Goal: Task Accomplishment & Management: Manage account settings

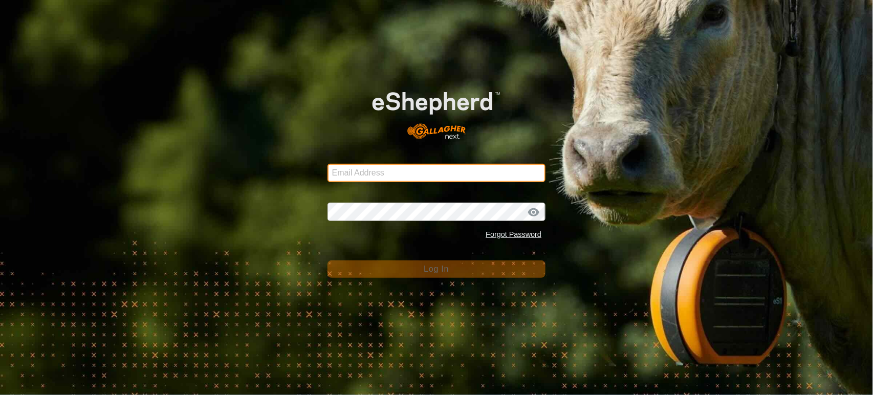
click at [365, 176] on input "Email Address" at bounding box center [437, 173] width 219 height 18
click at [0, 395] on com-1password-button at bounding box center [0, 395] width 0 height 0
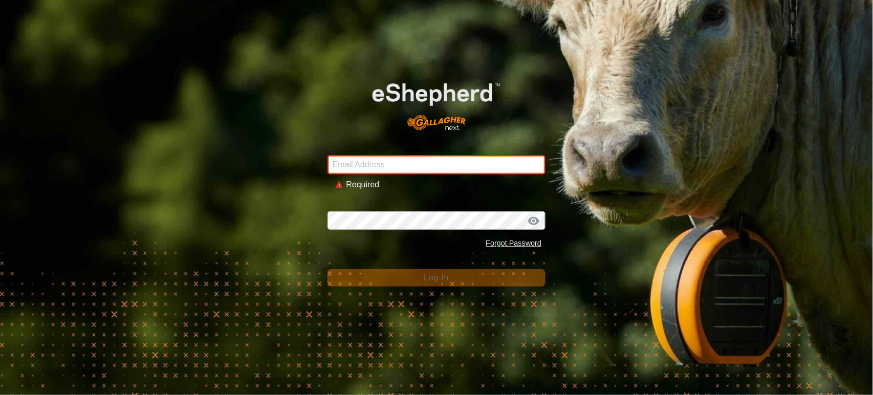
type input "[PERSON_NAME][EMAIL_ADDRESS][DOMAIN_NAME]"
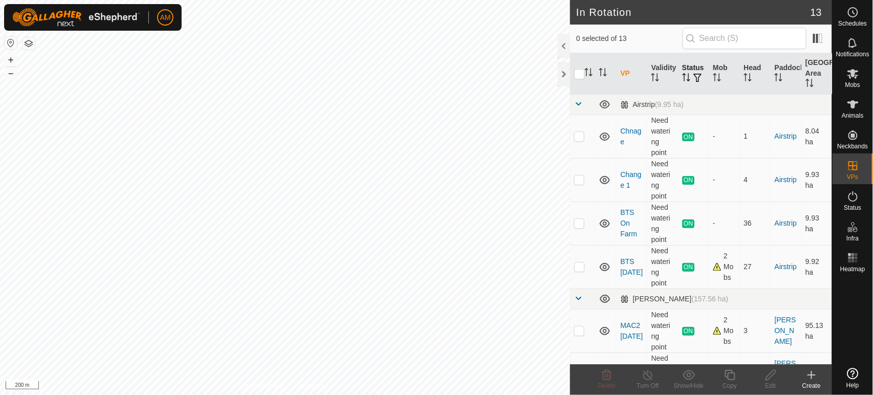
click at [694, 80] on span "button" at bounding box center [698, 78] width 8 height 8
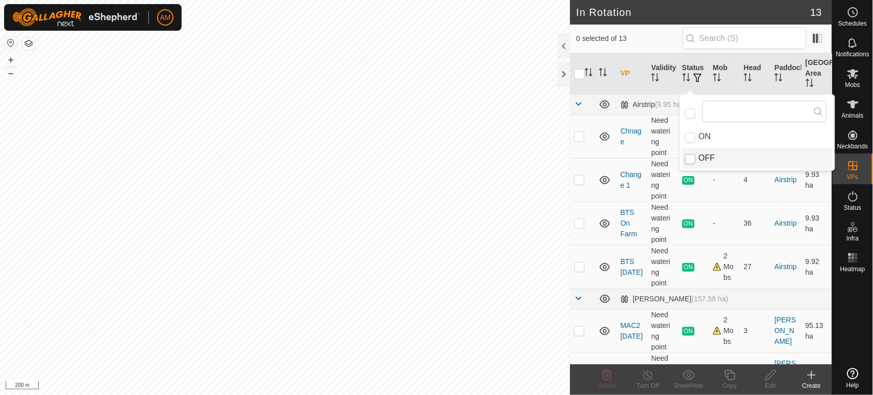
click at [687, 160] on input "OFF" at bounding box center [690, 159] width 10 height 10
checkbox input "true"
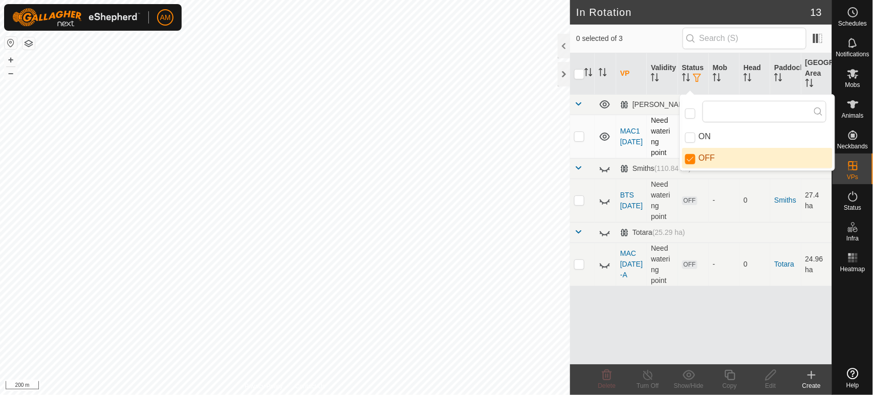
click at [579, 136] on p-checkbox at bounding box center [579, 136] width 10 height 8
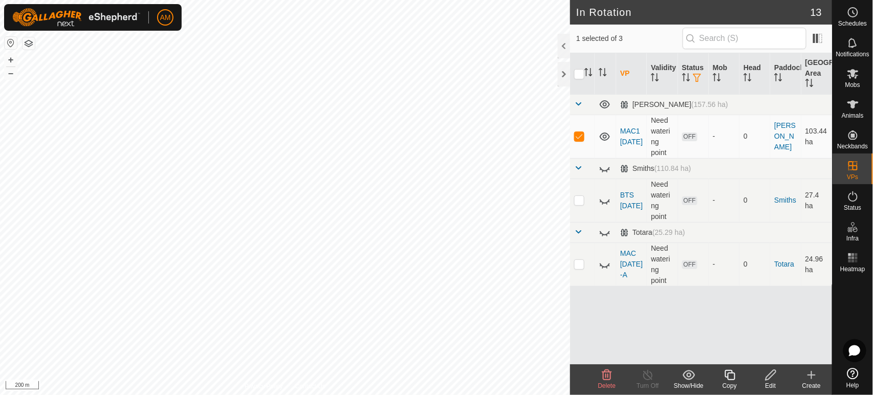
click at [603, 374] on icon at bounding box center [607, 375] width 10 height 10
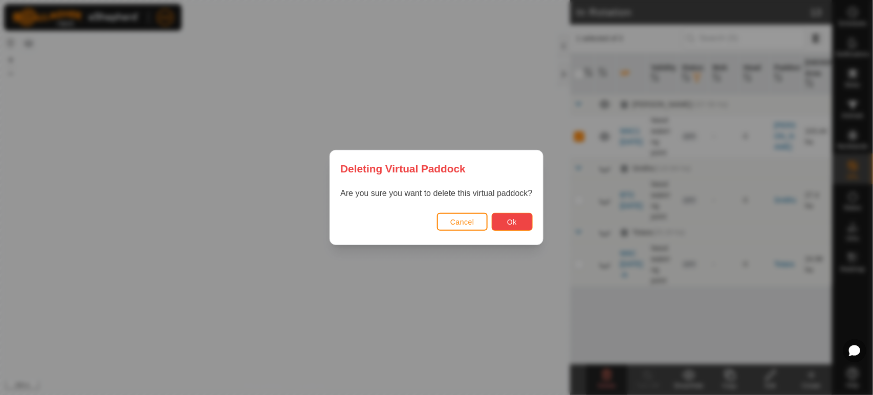
click at [521, 224] on button "Ok" at bounding box center [512, 222] width 41 height 18
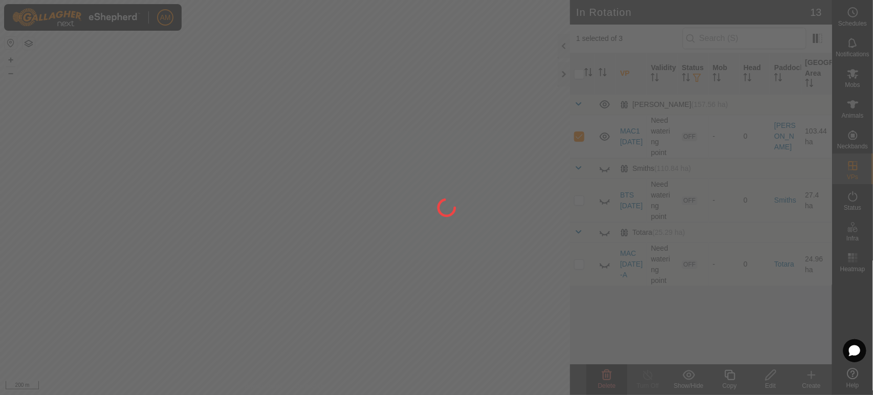
checkbox input "false"
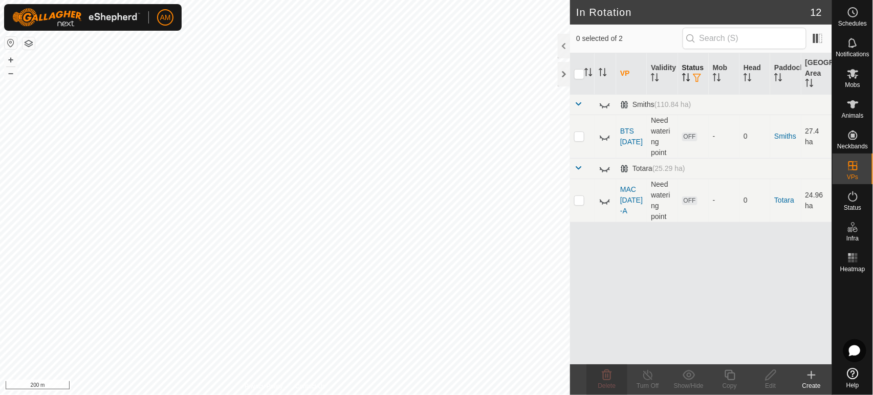
click at [695, 75] on span "button" at bounding box center [698, 78] width 8 height 8
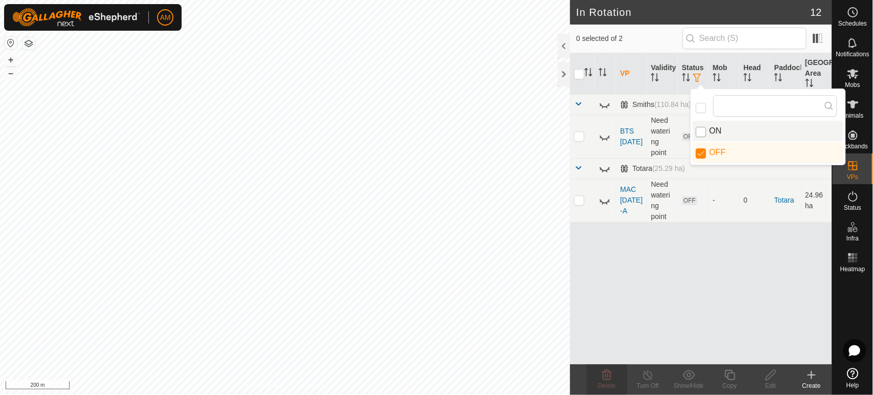
click at [703, 132] on input "ON" at bounding box center [701, 132] width 10 height 10
checkbox input "true"
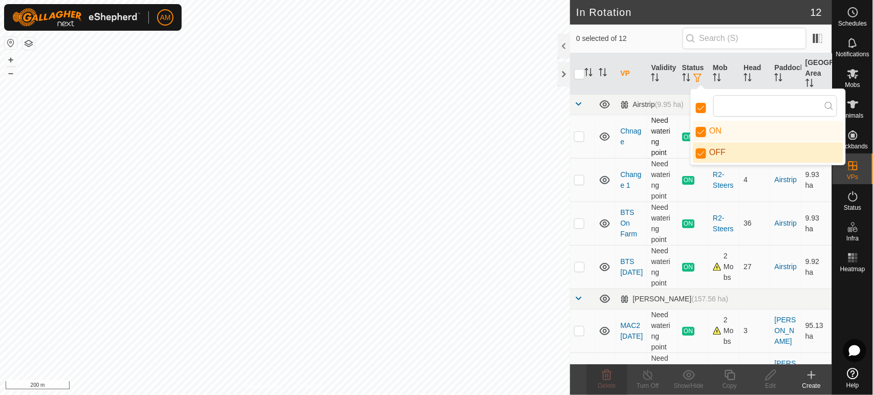
click at [577, 139] on p-checkbox at bounding box center [579, 136] width 10 height 8
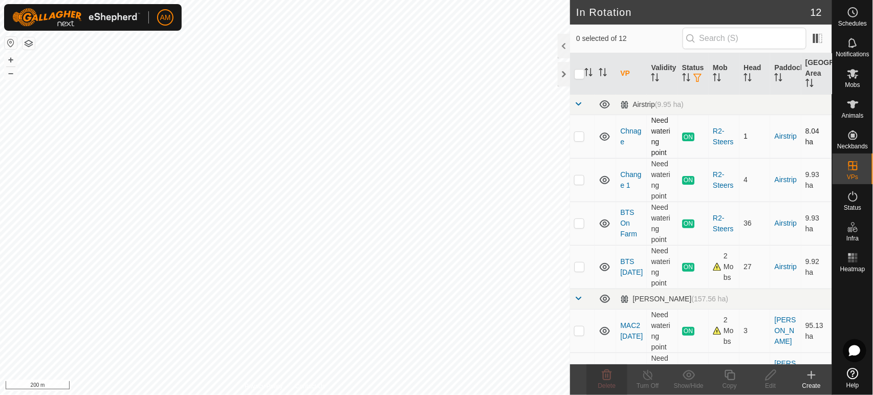
checkbox input "true"
click at [720, 377] on copy-svg-icon at bounding box center [729, 375] width 41 height 12
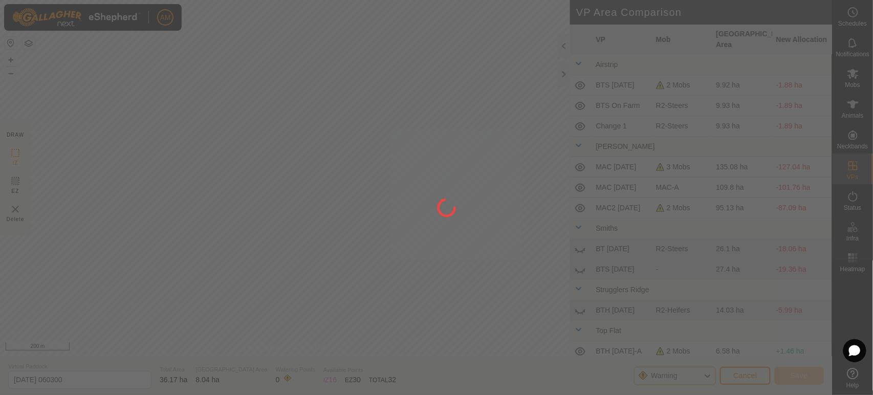
drag, startPoint x: 492, startPoint y: 271, endPoint x: 502, endPoint y: 155, distance: 116.6
click at [502, 155] on div at bounding box center [436, 197] width 873 height 395
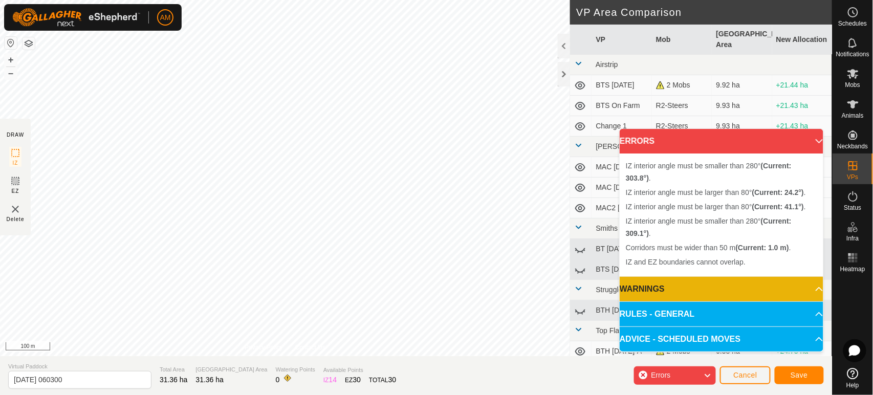
click at [409, 161] on div "IZ interior angle must be larger than 80° (Current: 24.2°) . + – ⇧ i 100 m" at bounding box center [285, 178] width 570 height 356
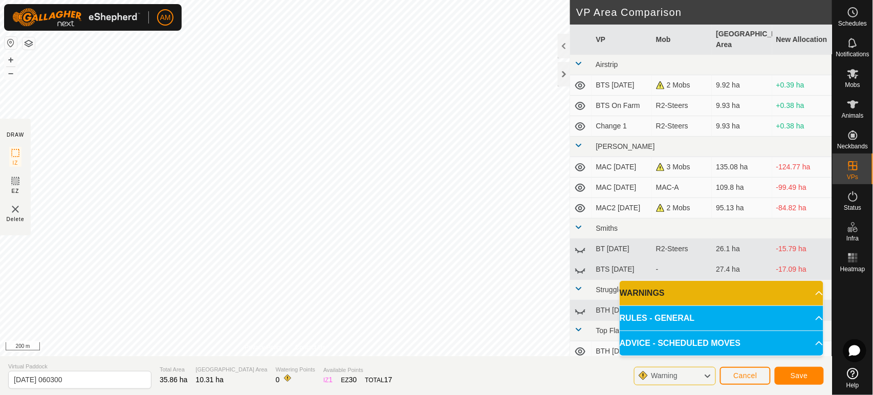
drag, startPoint x: 390, startPoint y: 225, endPoint x: 126, endPoint y: -45, distance: 376.8
click at [126, 0] on html "AM Schedules Notifications Mobs Animals Neckbands VPs Status Infra Heatmap Help…" at bounding box center [436, 197] width 873 height 395
click at [291, 349] on div "Privacy Policy Contact Us IZ interior angle must be smaller than 280° (Current:…" at bounding box center [285, 178] width 570 height 356
click at [382, 395] on html "AM Schedules Notifications Mobs Animals Neckbands VPs Status Infra Heatmap Help…" at bounding box center [436, 197] width 873 height 395
click at [0, 355] on div "DRAW IZ EZ Delete Privacy Policy Contact Us IZ interior angle must be smaller t…" at bounding box center [416, 197] width 832 height 395
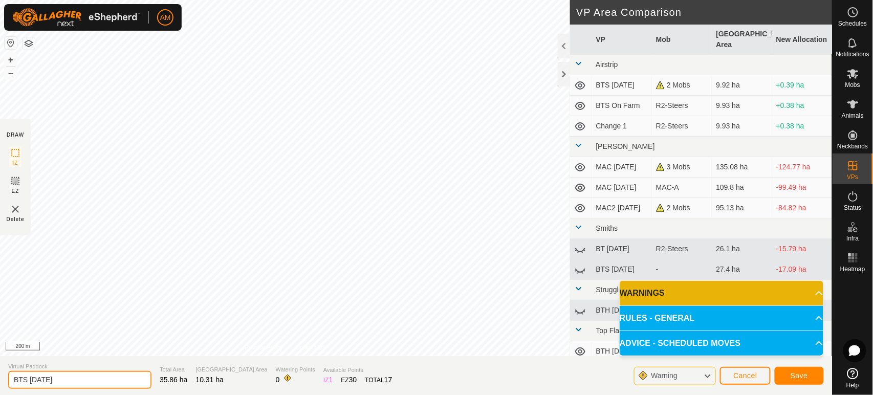
type input "BTS 12 AUG"
click at [794, 372] on span "Save" at bounding box center [799, 376] width 17 height 8
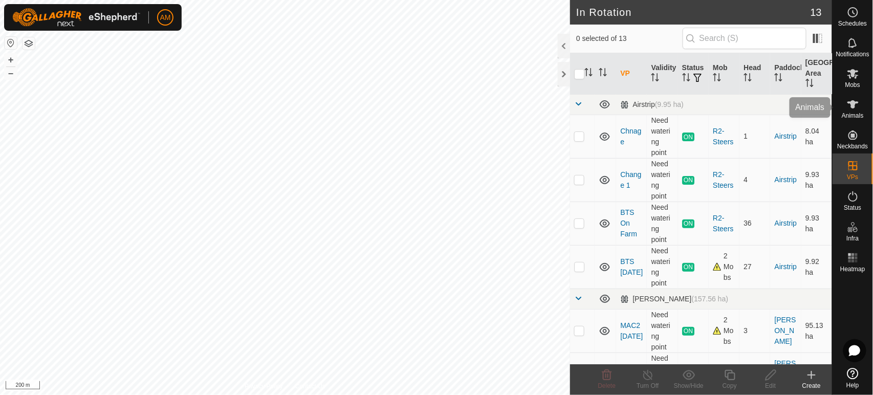
click at [854, 110] on icon at bounding box center [853, 104] width 12 height 12
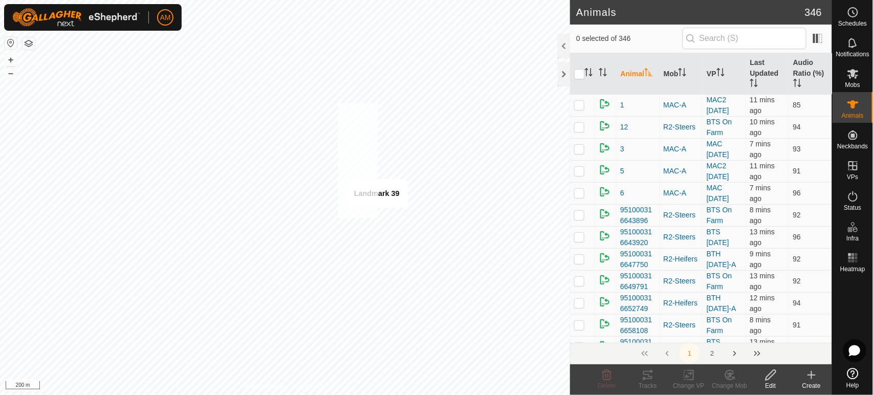
checkbox input "true"
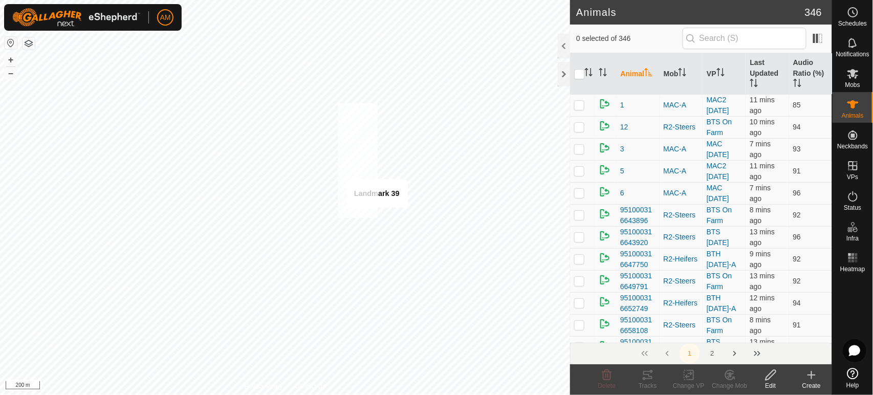
checkbox input "true"
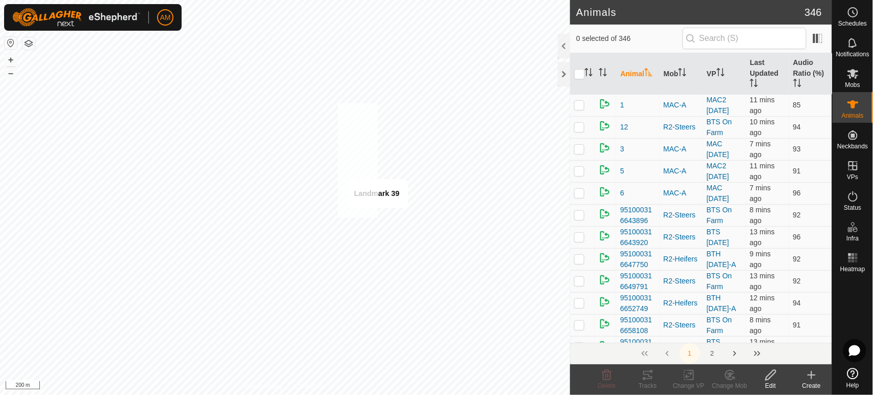
checkbox input "true"
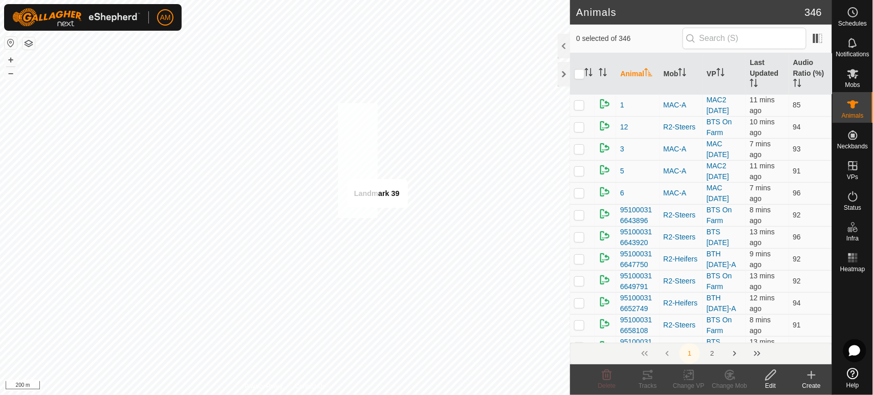
checkbox input "true"
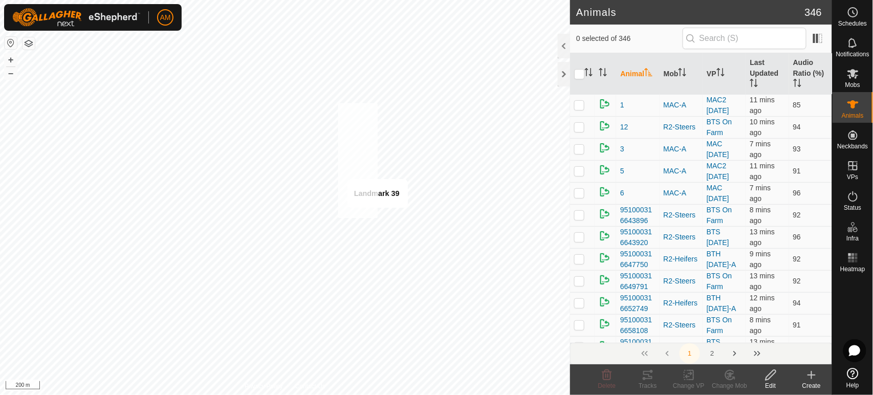
checkbox input "true"
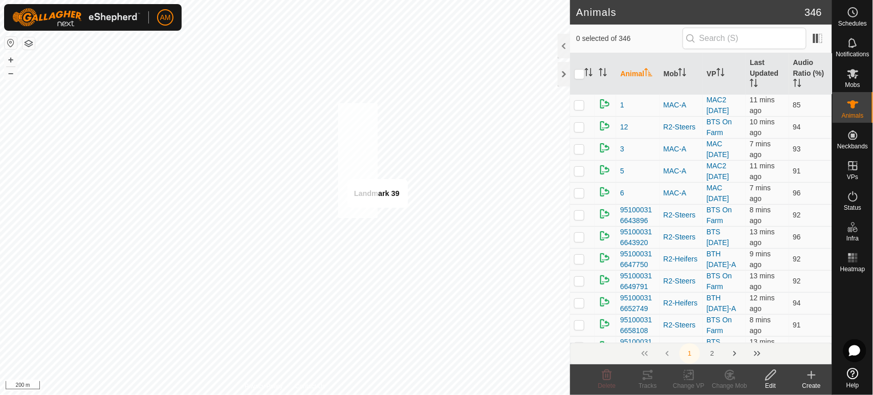
checkbox input "true"
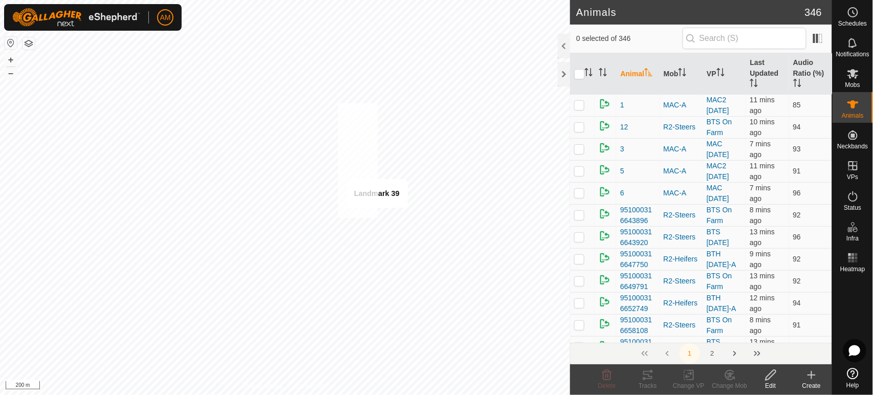
checkbox input "true"
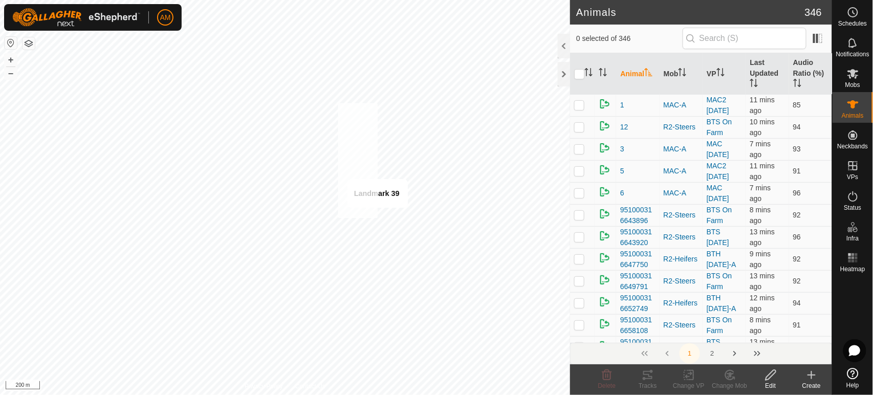
checkbox input "true"
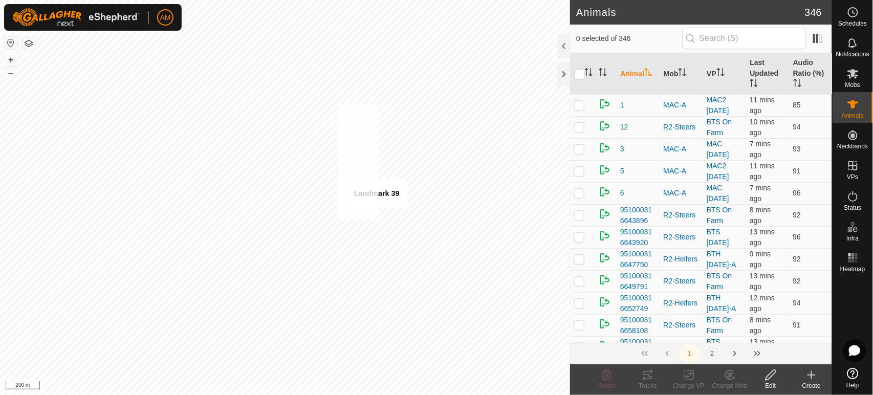
checkbox input "true"
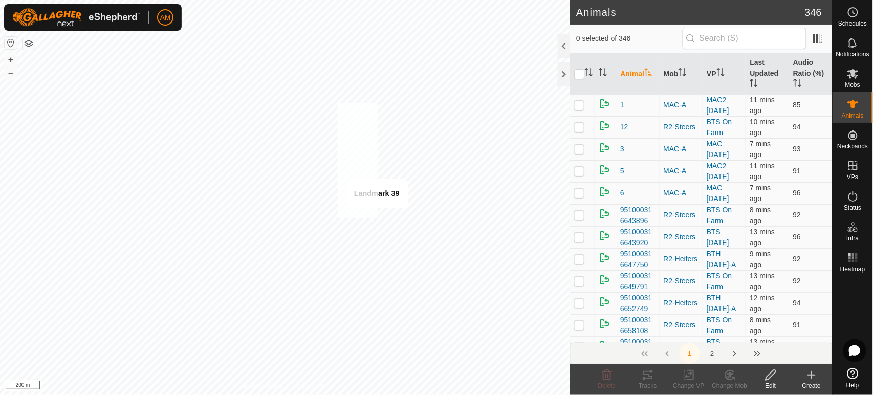
checkbox input "true"
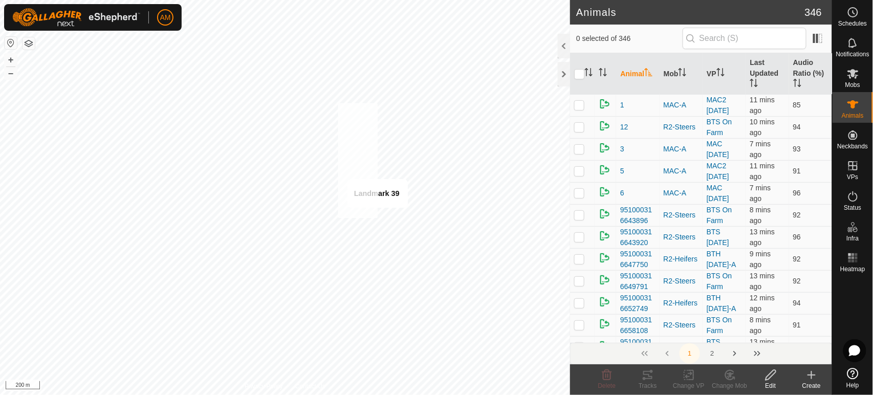
checkbox input "true"
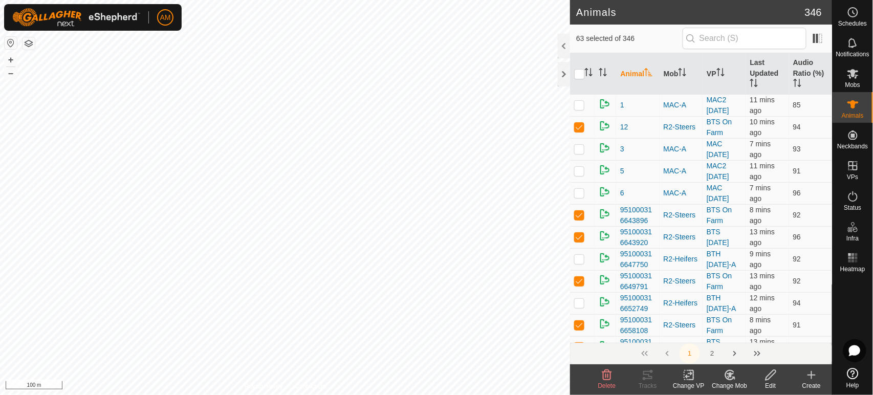
click at [686, 376] on icon at bounding box center [688, 375] width 7 height 7
click at [695, 335] on link "Choose VP..." at bounding box center [720, 331] width 101 height 20
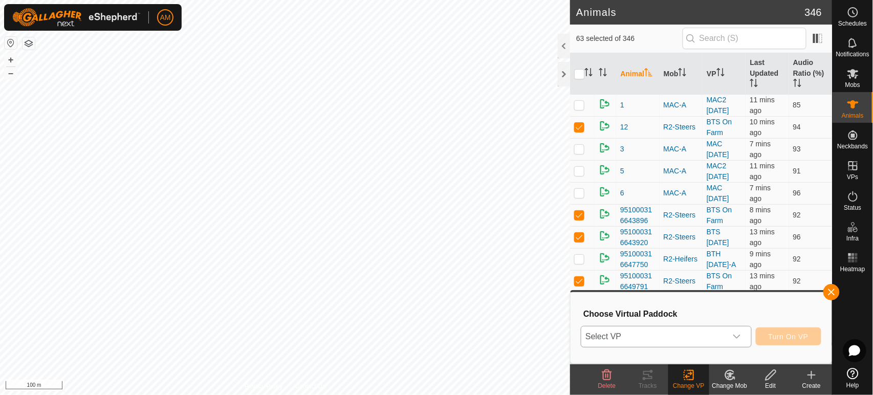
click at [680, 335] on span "Select VP" at bounding box center [653, 337] width 145 height 20
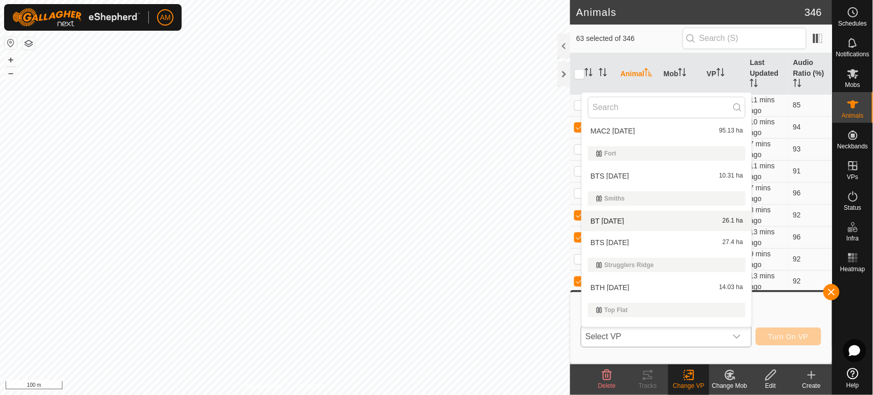
scroll to position [170, 0]
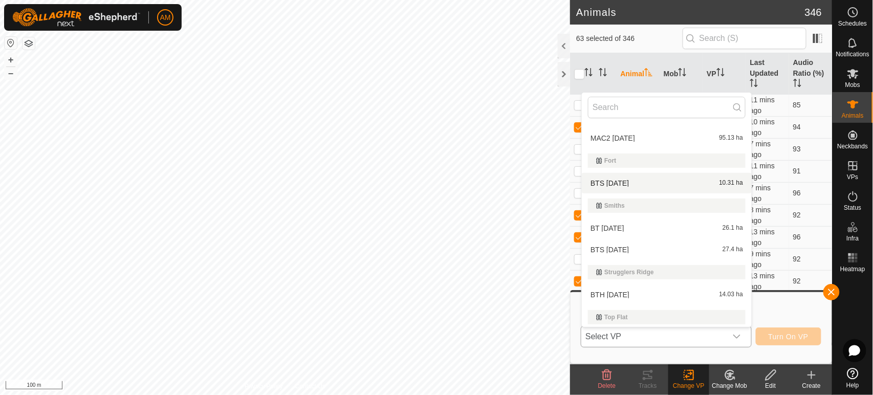
click at [610, 185] on li "BTS 12 AUG 10.31 ha" at bounding box center [667, 183] width 170 height 20
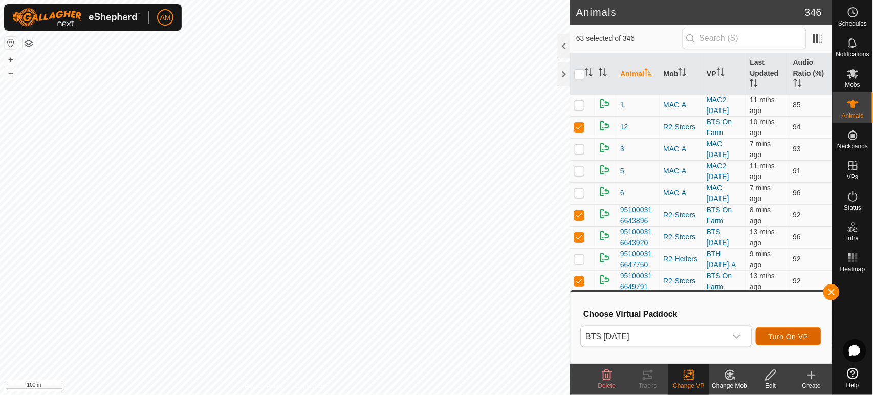
click at [803, 336] on span "Turn On VP" at bounding box center [789, 337] width 40 height 8
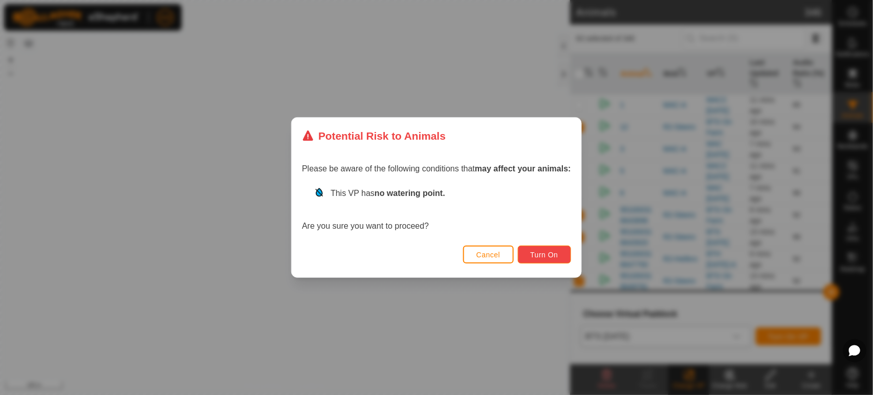
click at [548, 255] on span "Turn On" at bounding box center [545, 255] width 28 height 8
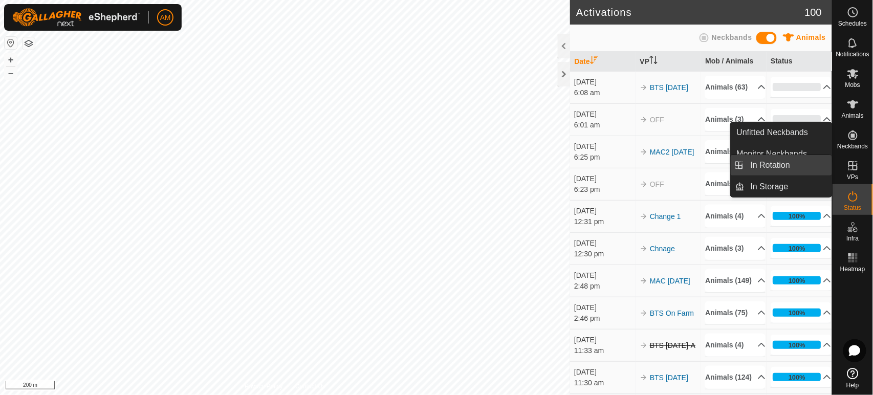
click at [791, 162] on link "In Rotation" at bounding box center [789, 165] width 88 height 20
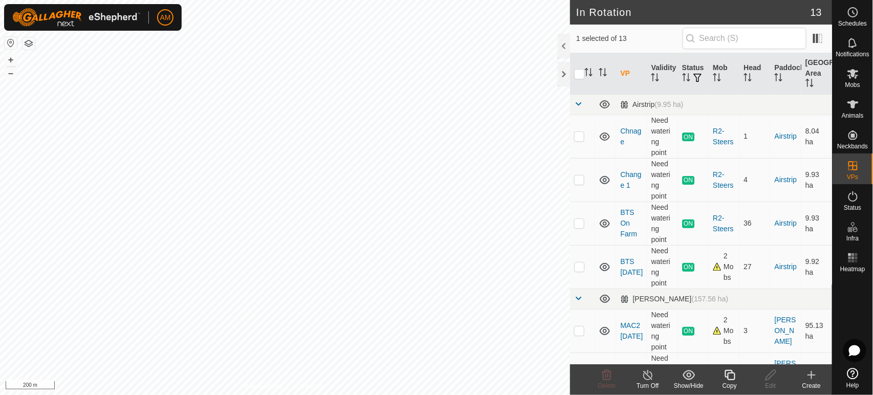
click at [806, 383] on div "Create" at bounding box center [811, 385] width 41 height 9
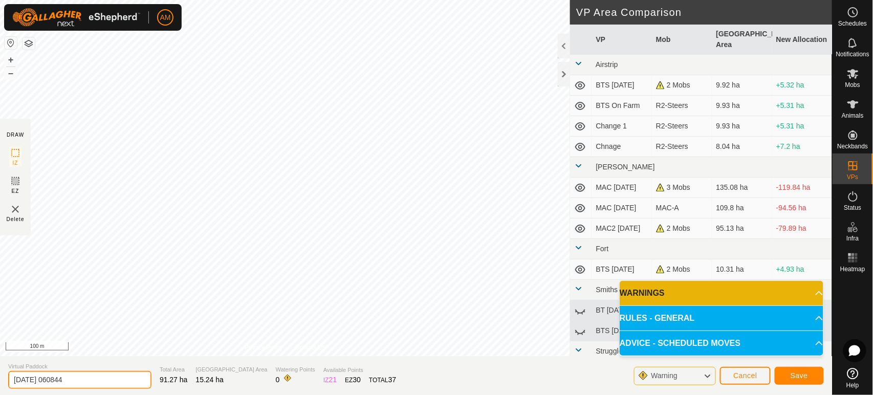
drag, startPoint x: 98, startPoint y: 374, endPoint x: 0, endPoint y: 378, distance: 98.4
click at [0, 378] on section "Virtual Paddock 2025-08-12 060844 Total Area 91.27 ha Grazing Area 15.24 ha Wat…" at bounding box center [416, 375] width 832 height 39
type input "BTSA-12 AUG"
click at [787, 372] on button "Save" at bounding box center [799, 376] width 49 height 18
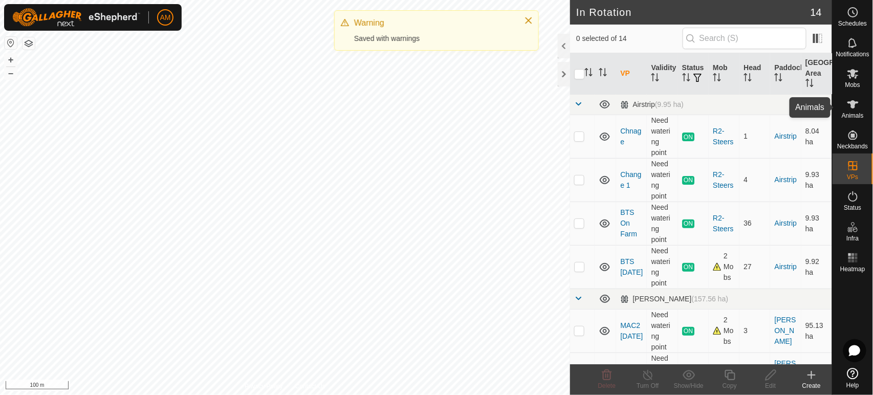
click at [853, 107] on icon at bounding box center [853, 104] width 11 height 8
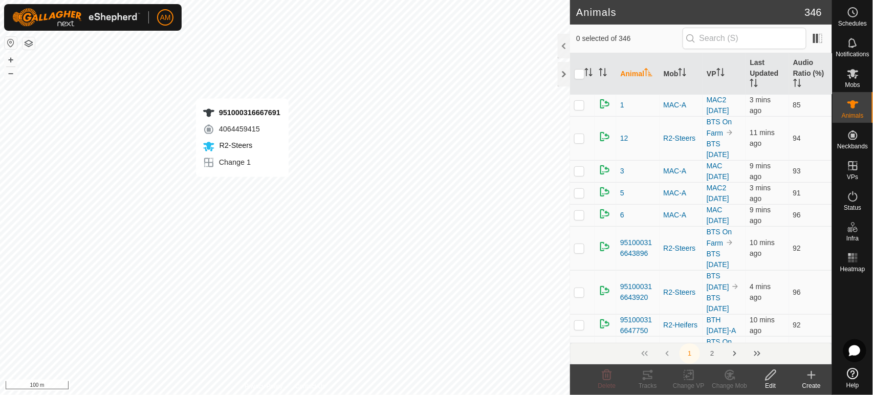
checkbox input "true"
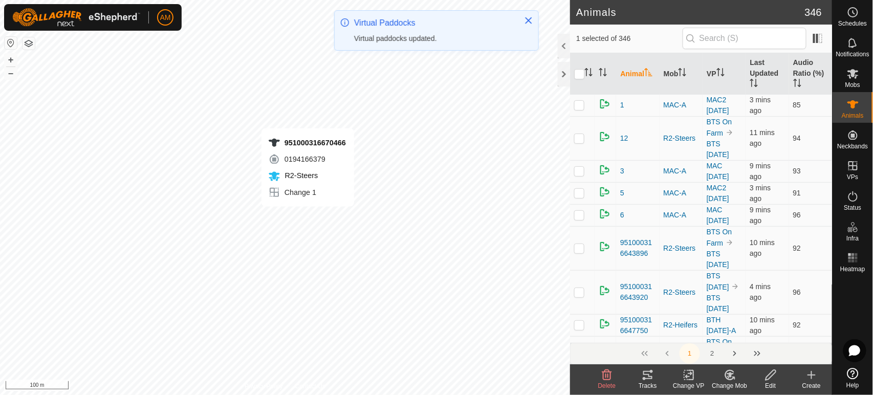
click at [308, 217] on div "951000316670466 0194166379 R2-Steers Change 1 + – ⇧ i 100 m" at bounding box center [285, 197] width 570 height 395
checkbox input "true"
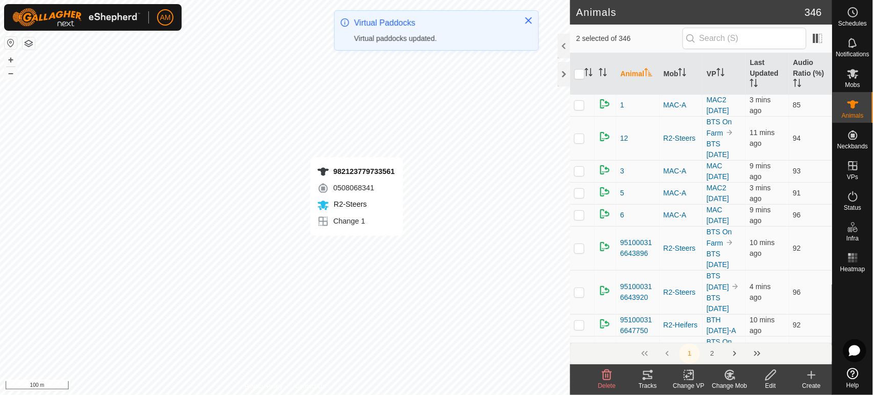
click at [357, 246] on div "982123779733561 0508068341 R2-Steers Change 1 + – ⇧ i 100 m" at bounding box center [285, 197] width 570 height 395
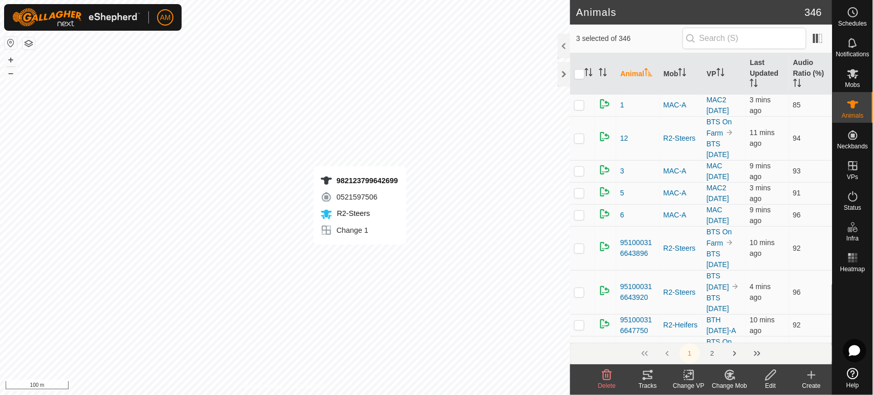
click at [360, 255] on div "982123799642699 0521597506 R2-Steers Change 1 + – ⇧ i 100 m" at bounding box center [285, 197] width 570 height 395
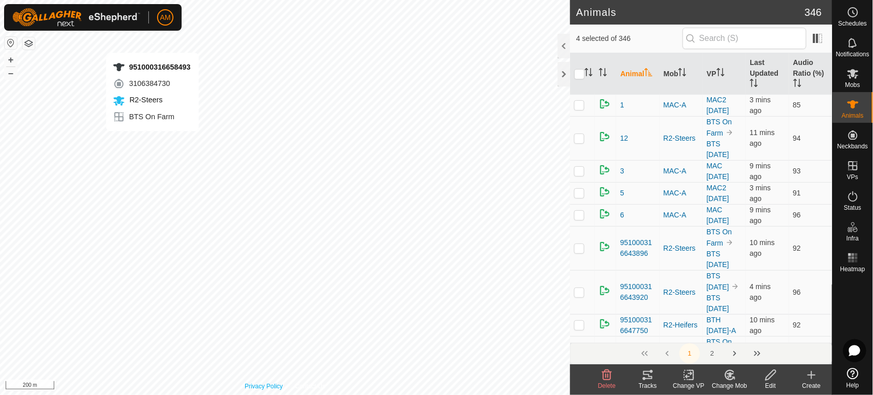
click at [152, 42] on div "951000316658493 3106384730 R2-Steers BTS On Farm + – ⇧ i 200 m" at bounding box center [285, 197] width 570 height 395
checkbox input "true"
click at [693, 375] on icon at bounding box center [689, 375] width 13 height 12
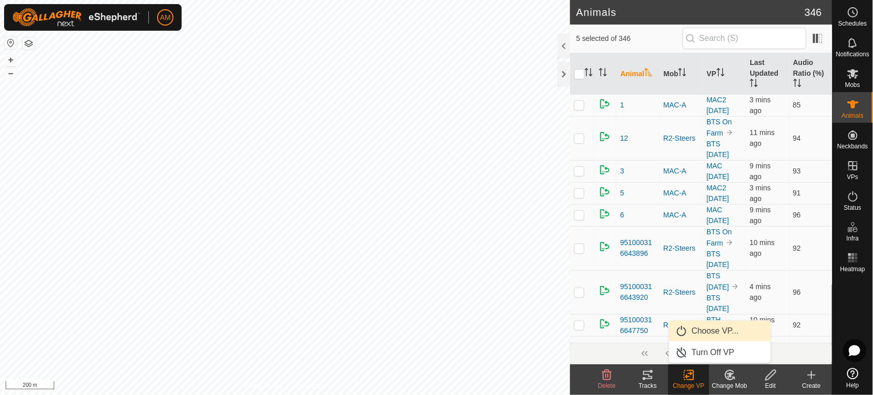
click at [696, 329] on link "Choose VP..." at bounding box center [720, 331] width 101 height 20
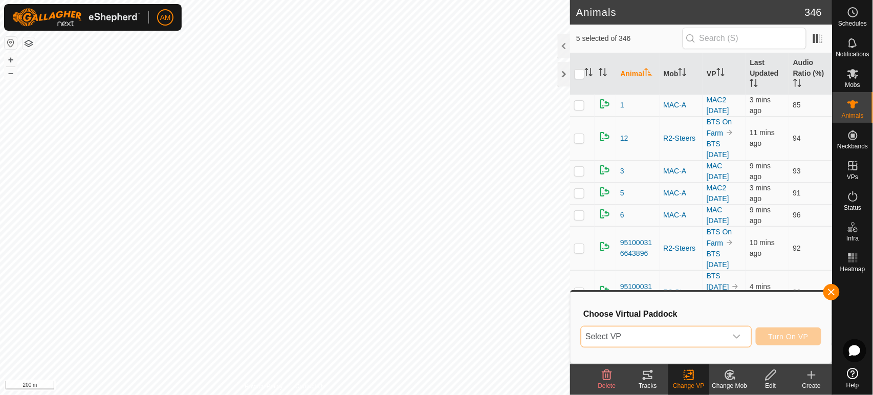
click at [630, 341] on span "Select VP" at bounding box center [653, 337] width 145 height 20
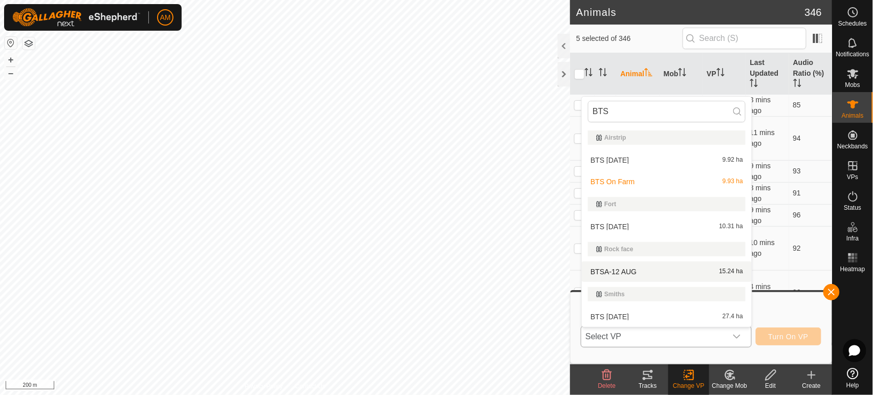
type input "BTS"
click at [619, 273] on li "BTSA-12 AUG 15.24 ha" at bounding box center [667, 272] width 170 height 20
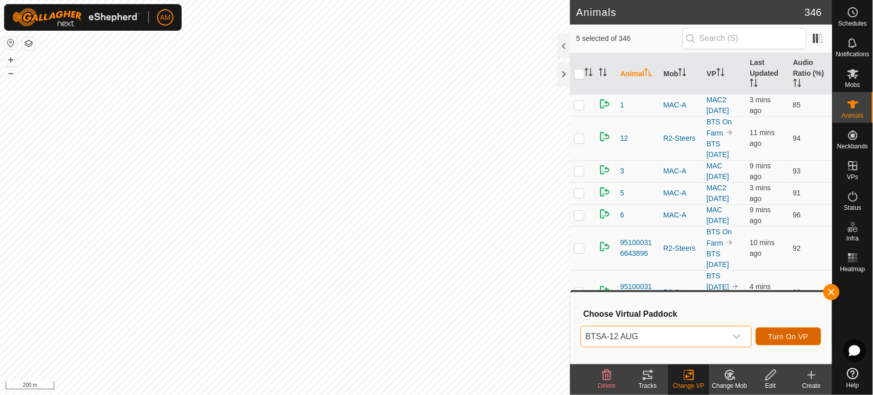
click at [782, 337] on span "Turn On VP" at bounding box center [789, 337] width 40 height 8
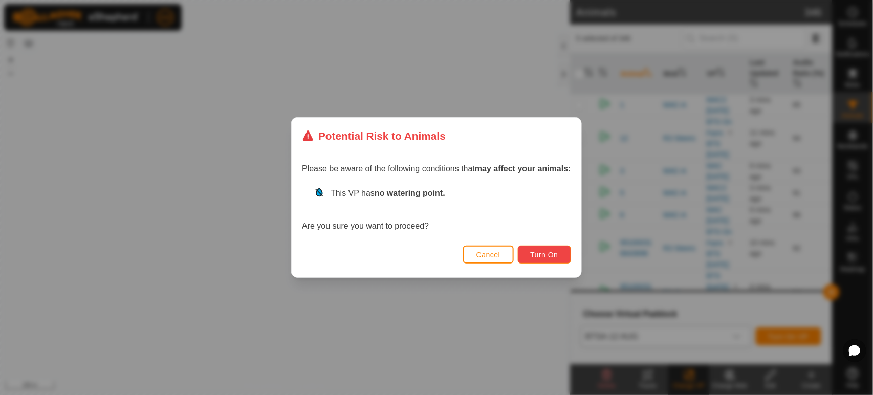
click at [548, 262] on button "Turn On" at bounding box center [544, 255] width 53 height 18
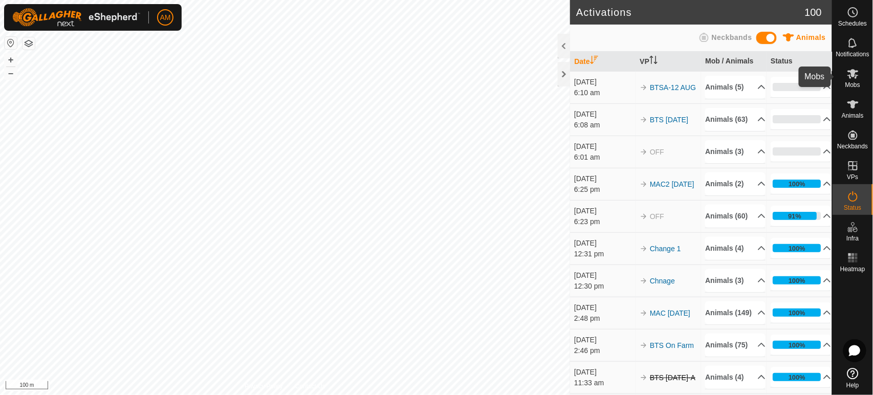
click at [855, 77] on icon at bounding box center [853, 74] width 12 height 12
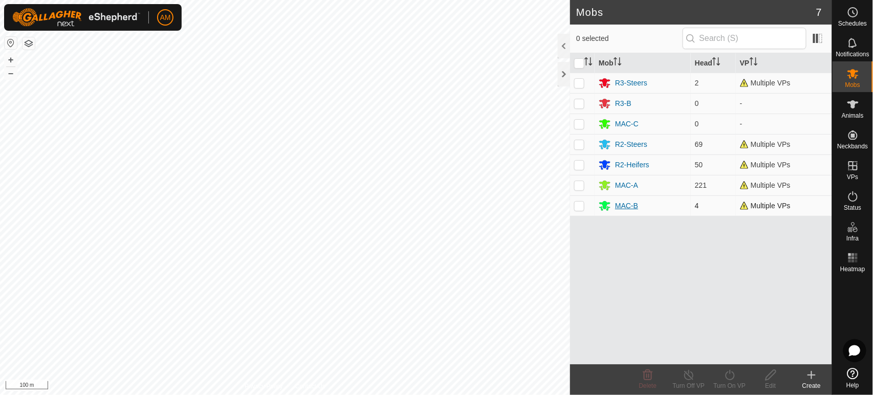
drag, startPoint x: 577, startPoint y: 186, endPoint x: 674, endPoint y: 203, distance: 98.3
click at [708, 202] on tbody "R3-Steers 2 Multiple VPs R3-B 0 - MAC-C 0 - R2-Steers 69 Multiple VPs R2-Heifer…" at bounding box center [701, 144] width 262 height 143
click at [626, 205] on div "MAC-B" at bounding box center [626, 206] width 23 height 11
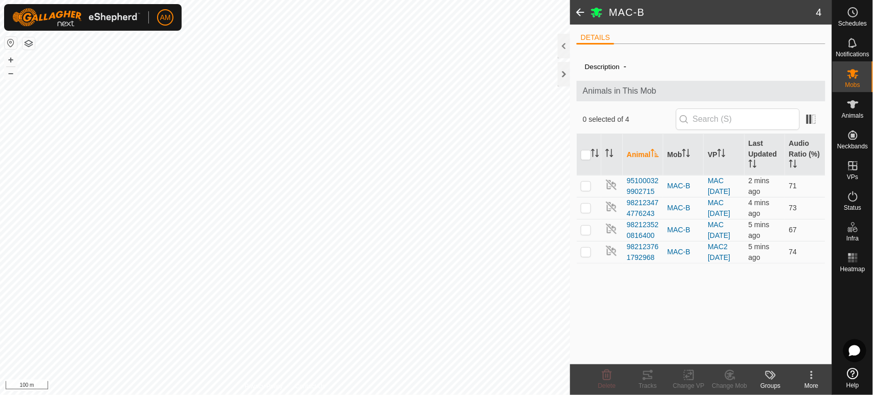
click at [584, 13] on span at bounding box center [580, 12] width 20 height 25
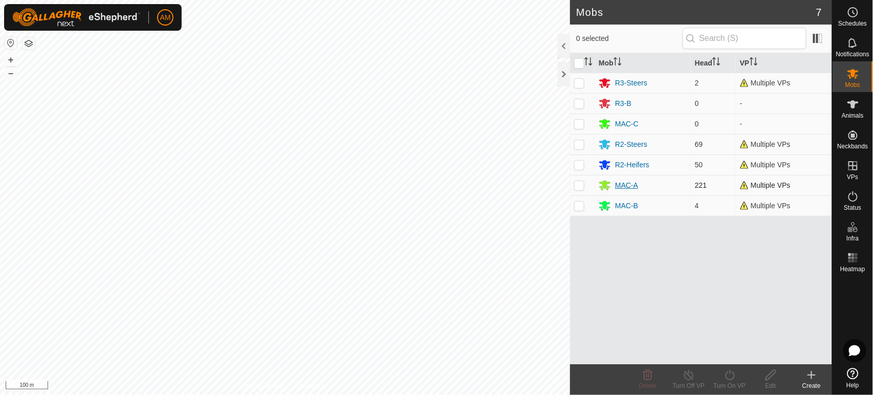
click at [632, 185] on div "MAC-A" at bounding box center [626, 185] width 23 height 11
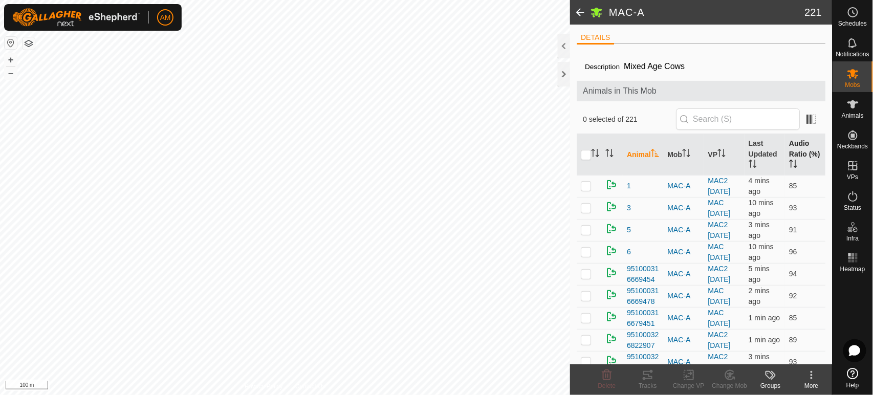
click at [797, 161] on icon "Activate to sort" at bounding box center [793, 164] width 8 height 8
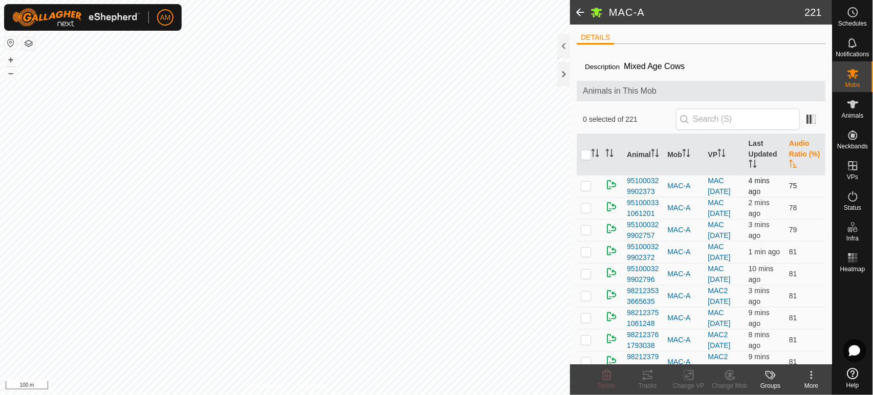
click at [585, 190] on p-checkbox at bounding box center [586, 186] width 10 height 8
checkbox input "true"
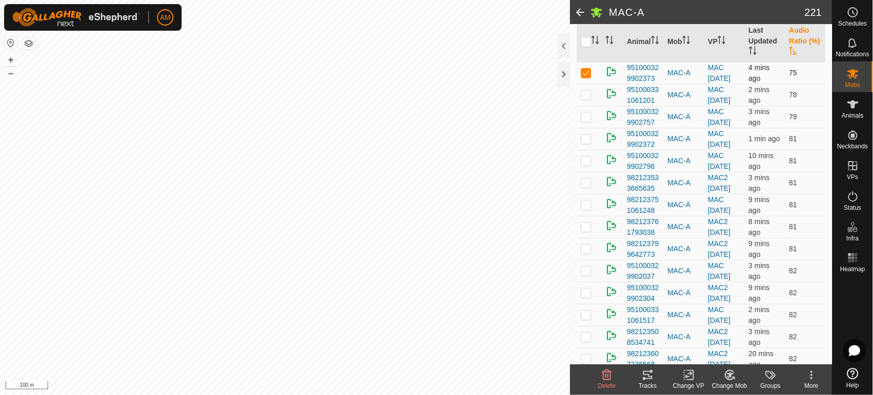
scroll to position [114, 0]
click at [588, 98] on p-checkbox at bounding box center [586, 94] width 10 height 8
checkbox input "true"
click at [584, 120] on p-checkbox at bounding box center [586, 116] width 10 height 8
checkbox input "true"
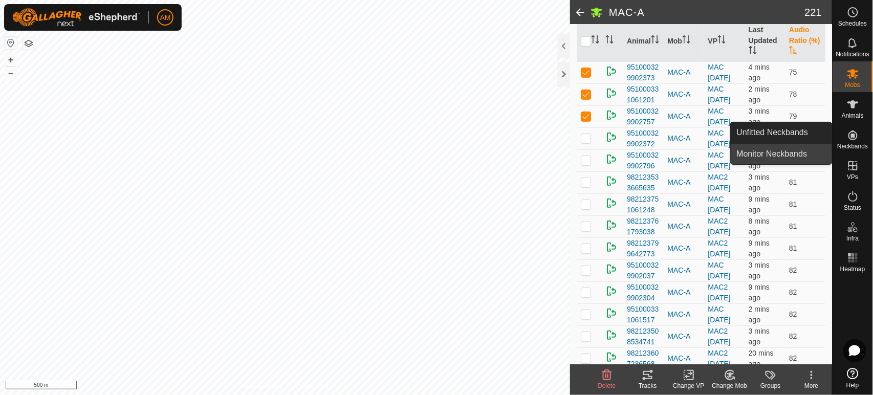
click at [796, 149] on link "Monitor Neckbands" at bounding box center [781, 154] width 101 height 20
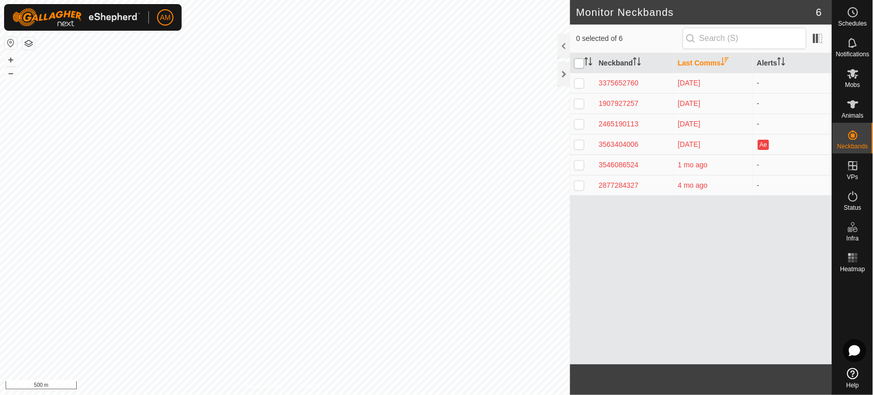
click at [581, 66] on input "checkbox" at bounding box center [579, 63] width 10 height 10
checkbox input "true"
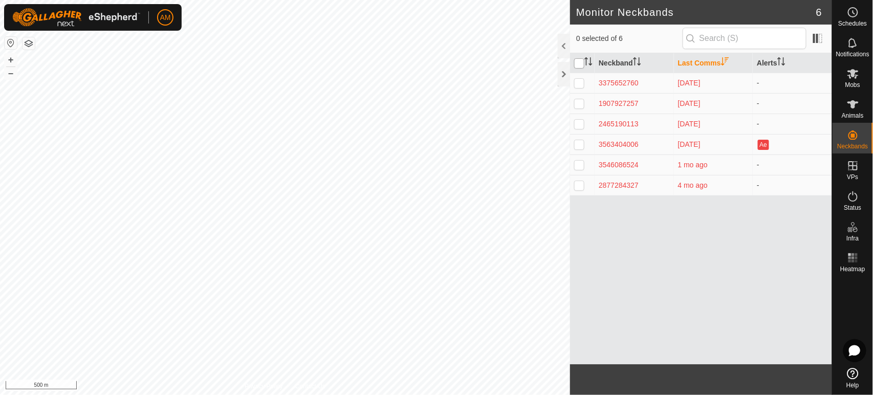
checkbox input "true"
click at [107, 351] on div "3546086524 MAC 12 JUN-A + – ⇧ i 200 m" at bounding box center [285, 197] width 570 height 395
checkbox input "false"
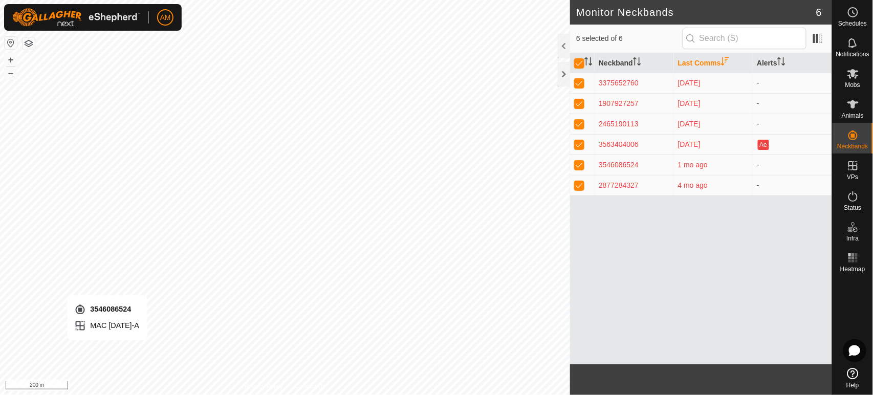
checkbox input "false"
click at [335, 117] on div "3375652760 - + – ⇧ i 200 m" at bounding box center [285, 197] width 570 height 395
click at [113, 344] on div "3546086524 MAC 12 JUN-A + – ⇧ i 200 m" at bounding box center [285, 197] width 570 height 395
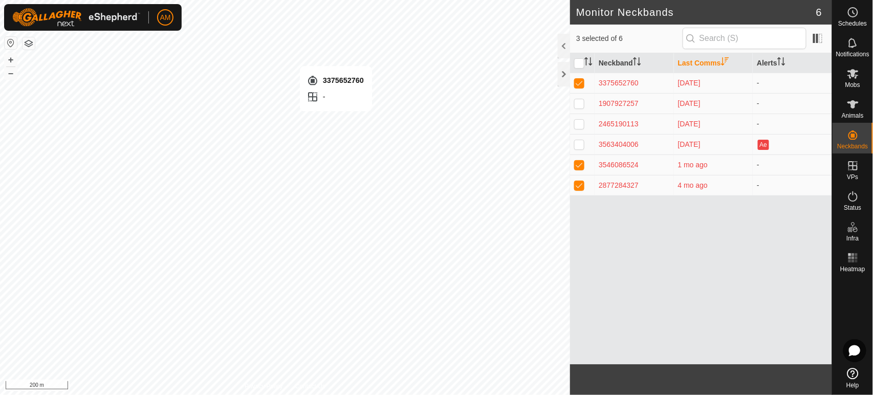
click at [335, 121] on div "3375652760 - + – ⇧ i 200 m" at bounding box center [285, 197] width 570 height 395
click at [579, 65] on input "checkbox" at bounding box center [579, 63] width 10 height 10
checkbox input "true"
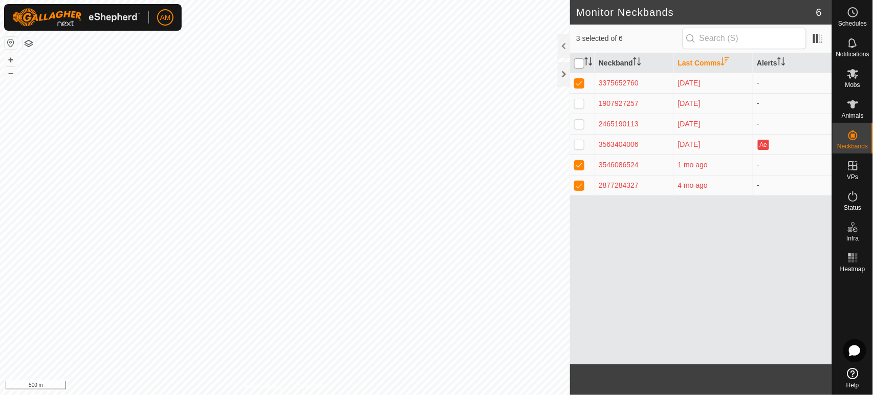
checkbox input "true"
click at [578, 66] on input "checkbox" at bounding box center [579, 63] width 10 height 10
checkbox input "false"
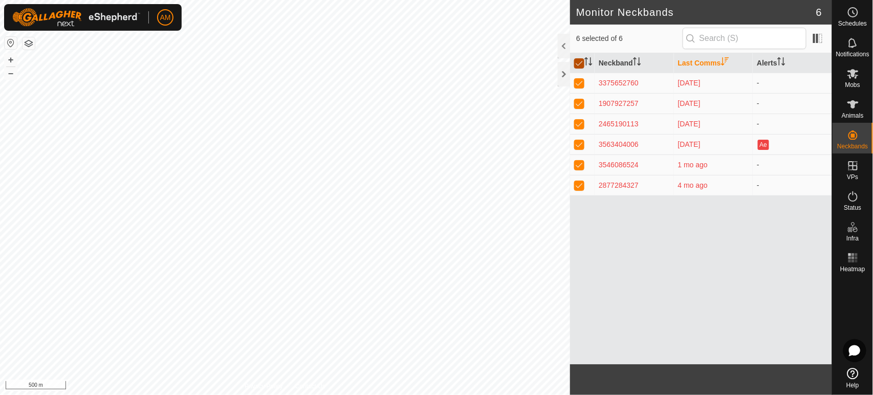
checkbox input "false"
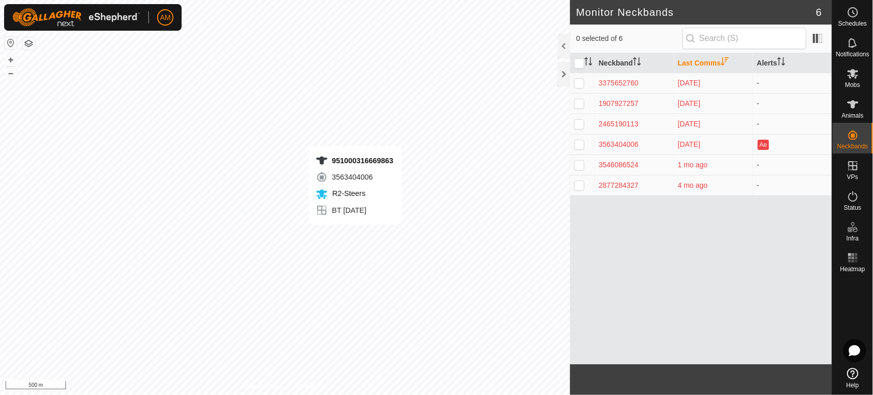
click at [355, 235] on div "951000316669863 3563404006 R2-Steers BT 29 JUL + – ⇧ i 500 m" at bounding box center [285, 197] width 570 height 395
checkbox input "true"
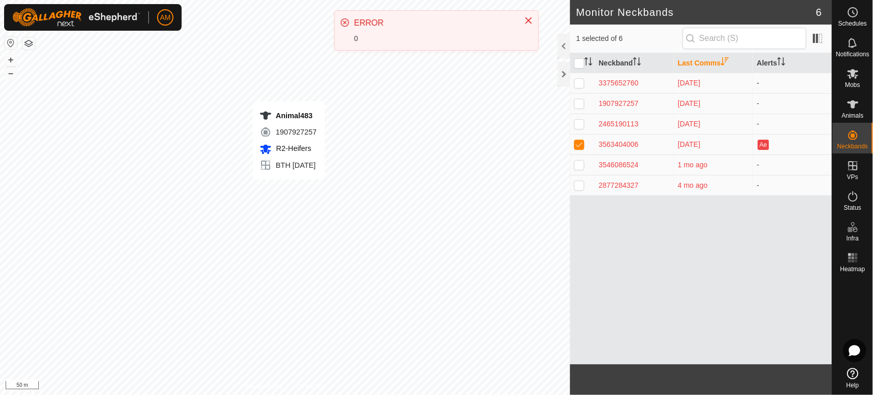
click at [289, 190] on div "Animal483 1907927257 R2-Heifers BTH 6 AUG + – ⇧ i 50 m" at bounding box center [285, 197] width 570 height 395
checkbox input "true"
click at [296, 193] on div "Animal483 1907927257 R2-Heifers BTH 6 AUG + – ⇧ i 50 m" at bounding box center [285, 197] width 570 height 395
checkbox input "true"
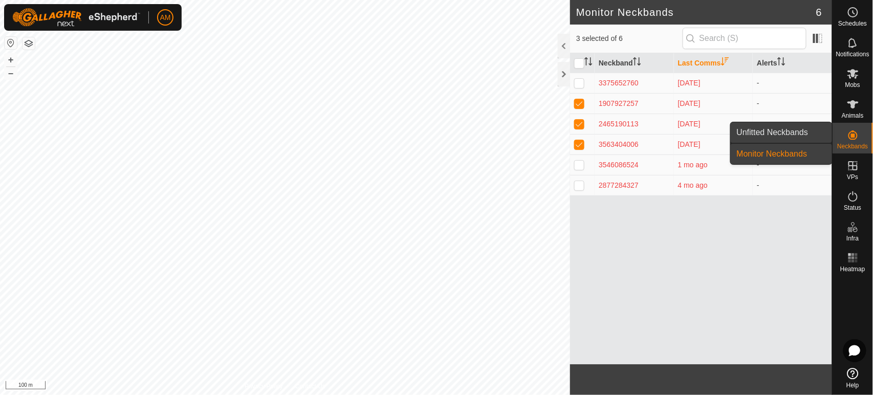
click at [807, 134] on link "Unfitted Neckbands" at bounding box center [781, 132] width 101 height 20
